Goal: Navigation & Orientation: Find specific page/section

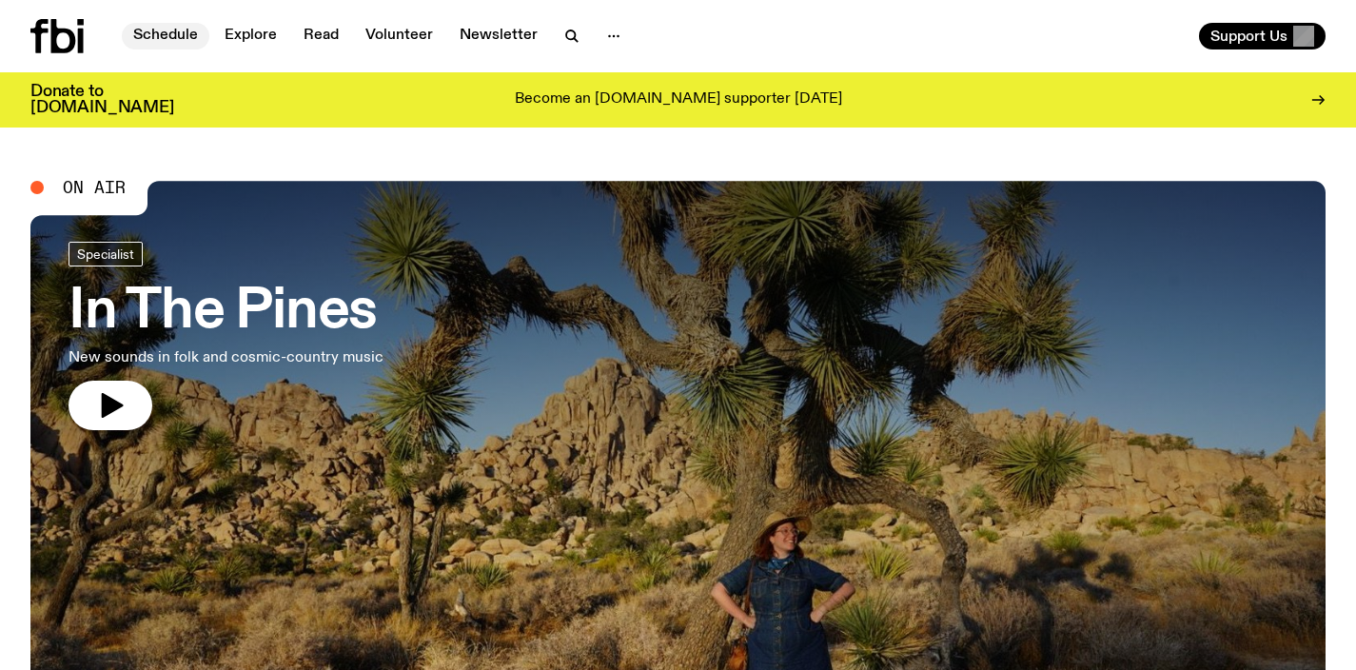
click at [151, 32] on link "Schedule" at bounding box center [166, 36] width 88 height 27
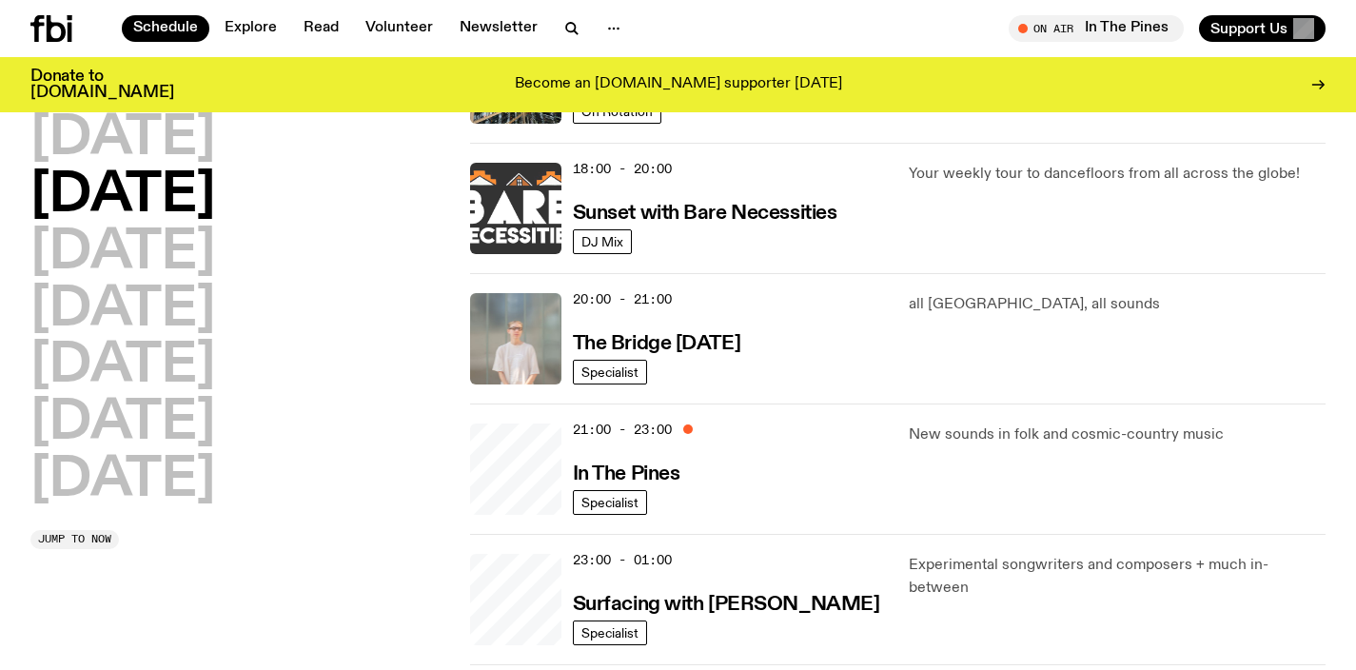
scroll to position [843, 0]
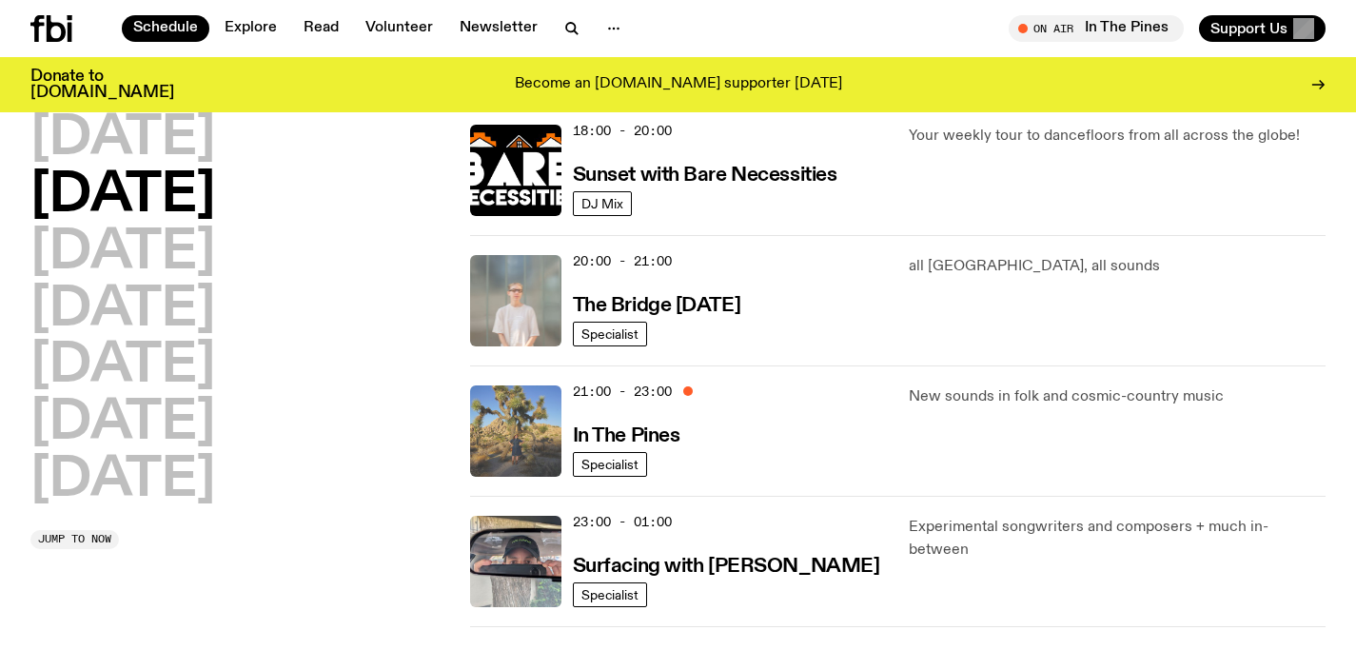
click at [527, 415] on img at bounding box center [515, 430] width 91 height 91
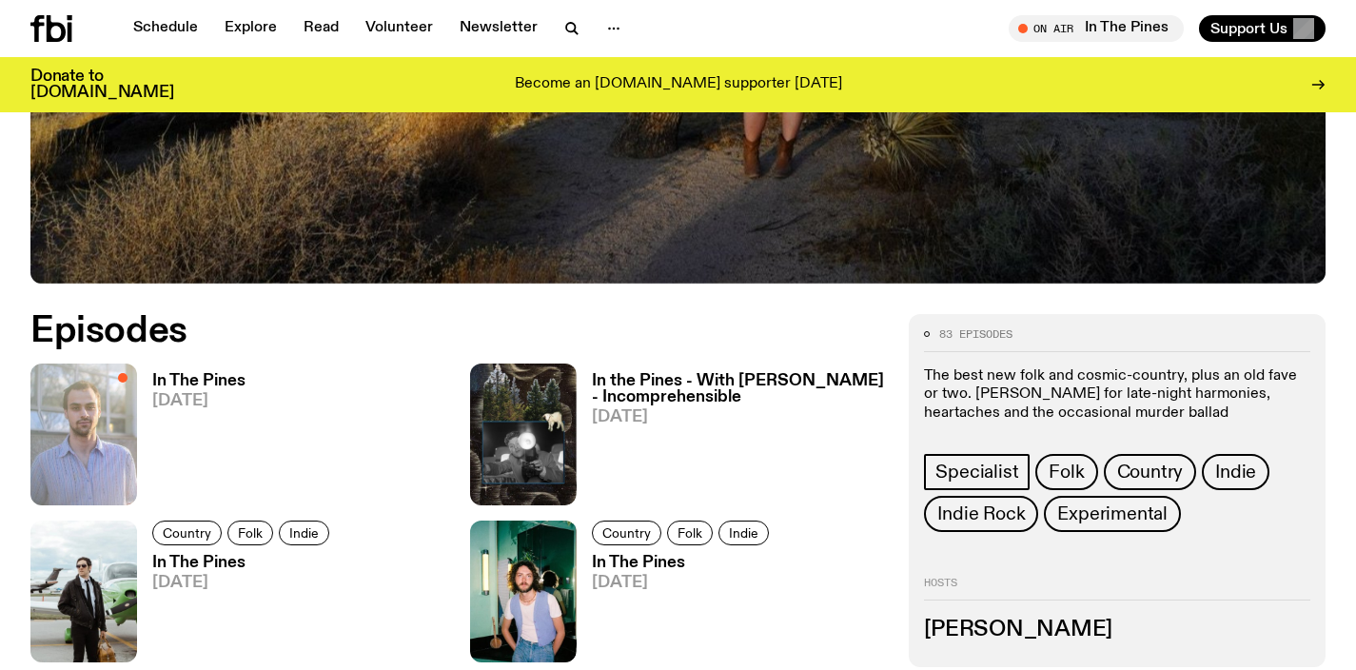
scroll to position [736, 0]
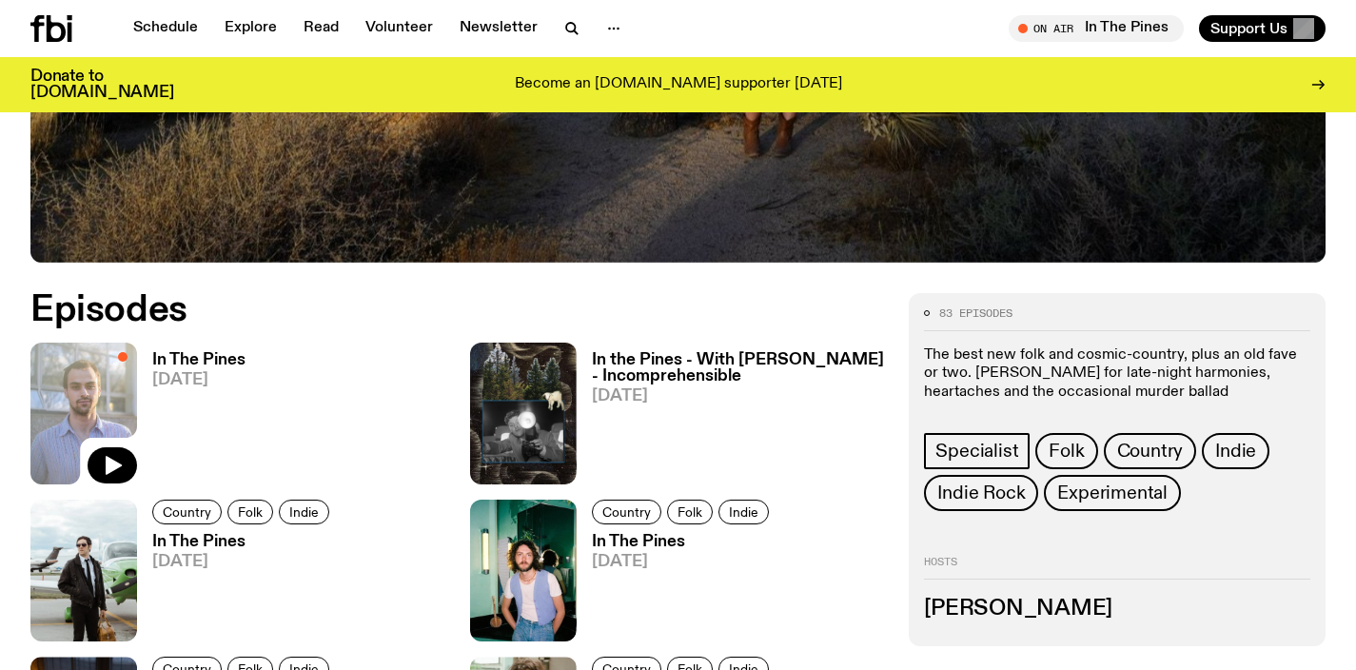
click at [64, 418] on img at bounding box center [83, 413] width 107 height 142
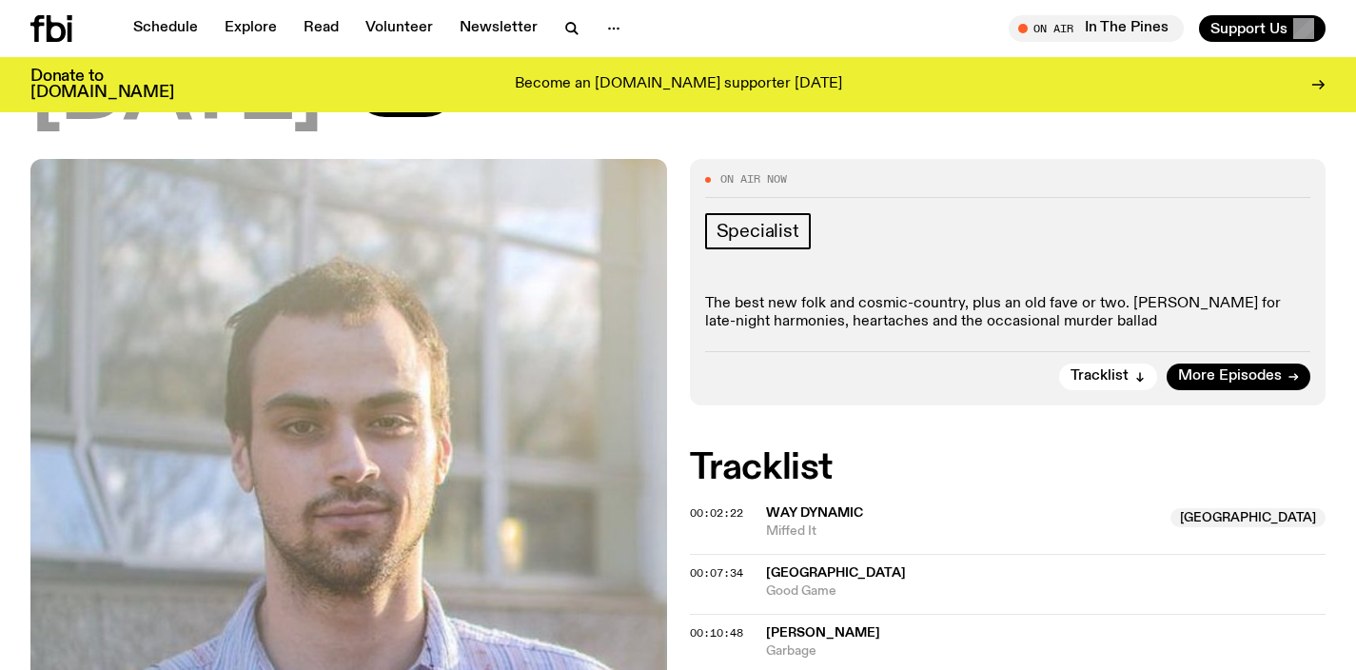
scroll to position [222, 0]
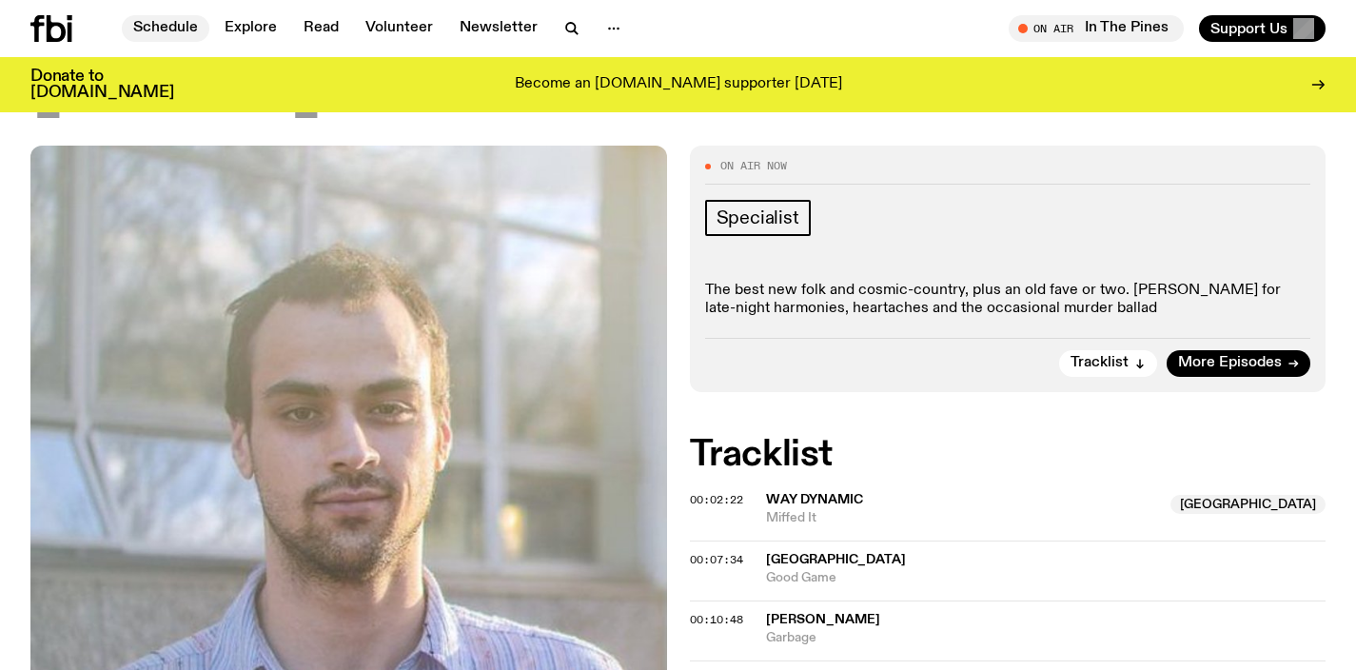
click at [147, 22] on link "Schedule" at bounding box center [166, 28] width 88 height 27
